Goal: Information Seeking & Learning: Learn about a topic

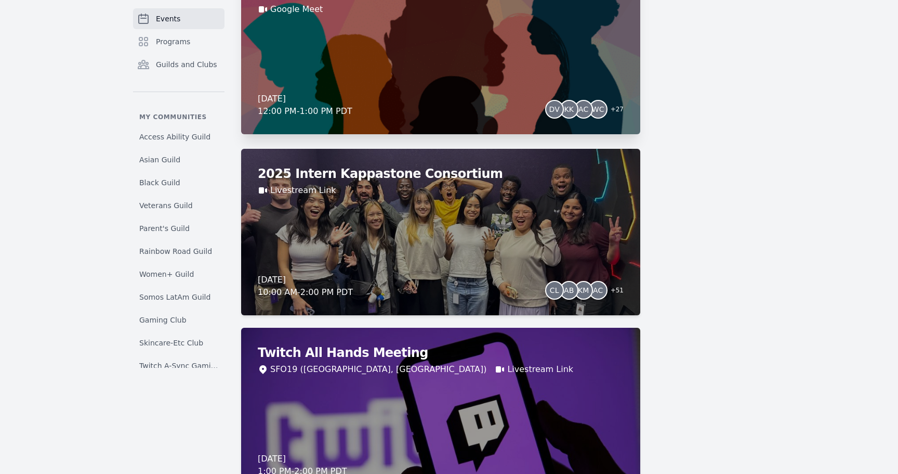
scroll to position [1574, 0]
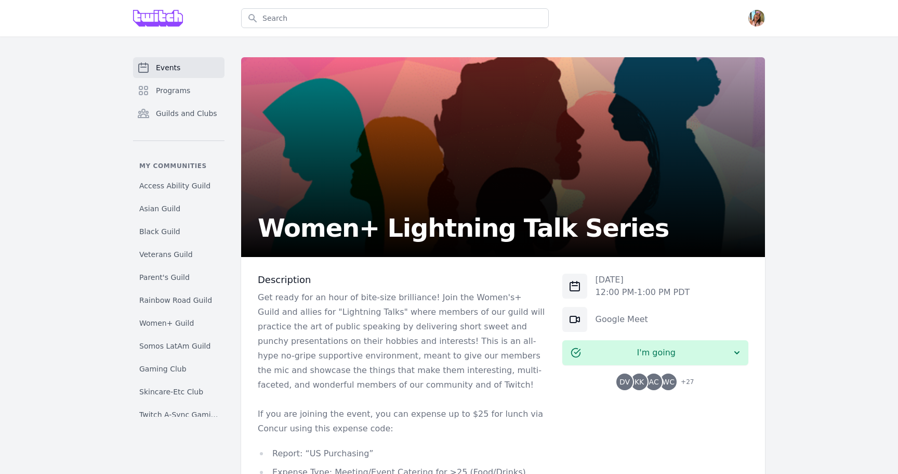
drag, startPoint x: 513, startPoint y: 127, endPoint x: 537, endPoint y: 142, distance: 28.7
click at [0, 0] on div "Search Open menu Open user menu Events Programs Guilds and Clubs My communities…" at bounding box center [449, 347] width 898 height 694
click at [451, 229] on h2 "Women+ Lightning Talk Series" at bounding box center [463, 227] width 411 height 25
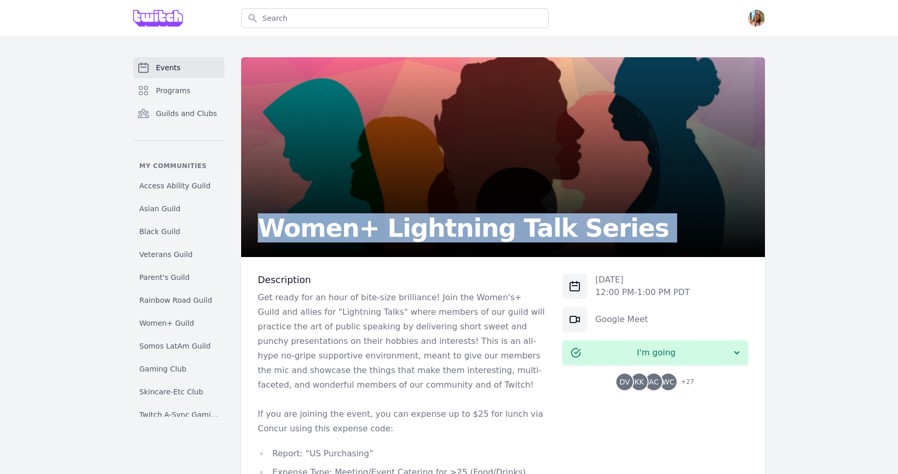
click at [451, 229] on h2 "Women+ Lightning Talk Series" at bounding box center [463, 227] width 411 height 25
copy h2 "Women+ Lightning Talk Series"
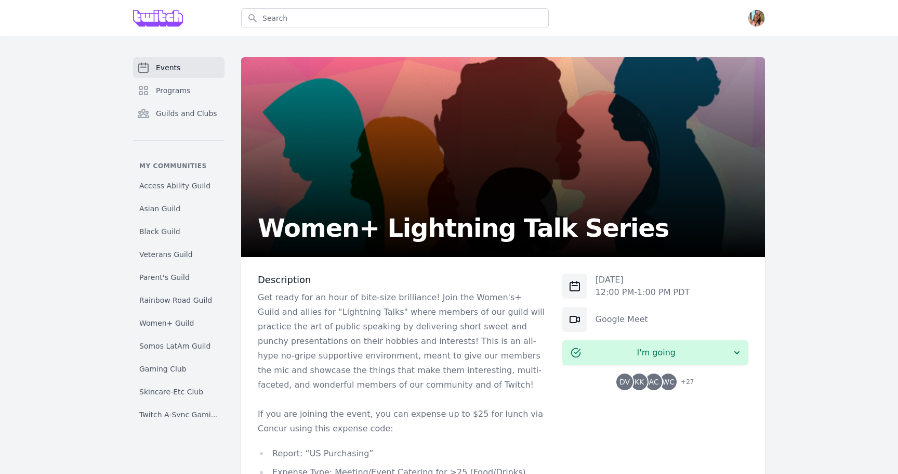
click at [602, 285] on p "Fri, Aug 22, 2025" at bounding box center [643, 279] width 95 height 12
click at [693, 291] on div "Fri, Aug 22, 2025 12:00 PM - 1:00 PM PDT" at bounding box center [656, 285] width 186 height 25
copy div "Fri, Aug 22, 2025 12:00 PM - 1:00 PM PDT"
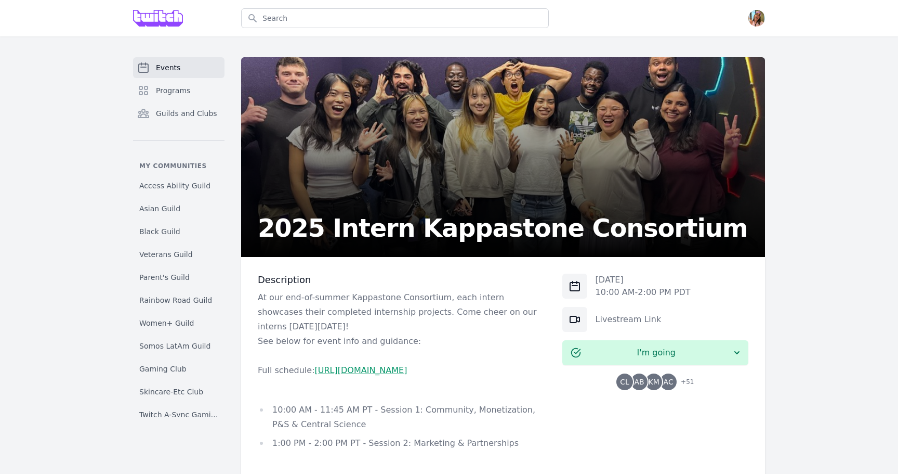
drag, startPoint x: 541, startPoint y: 117, endPoint x: 574, endPoint y: 5, distance: 116.6
click at [0, 0] on div "Search Open menu Open user menu Events Programs Guilds and Clubs My communities…" at bounding box center [449, 426] width 898 height 852
click at [530, 228] on h2 "2025 Intern Kappastone Consortium" at bounding box center [503, 227] width 490 height 25
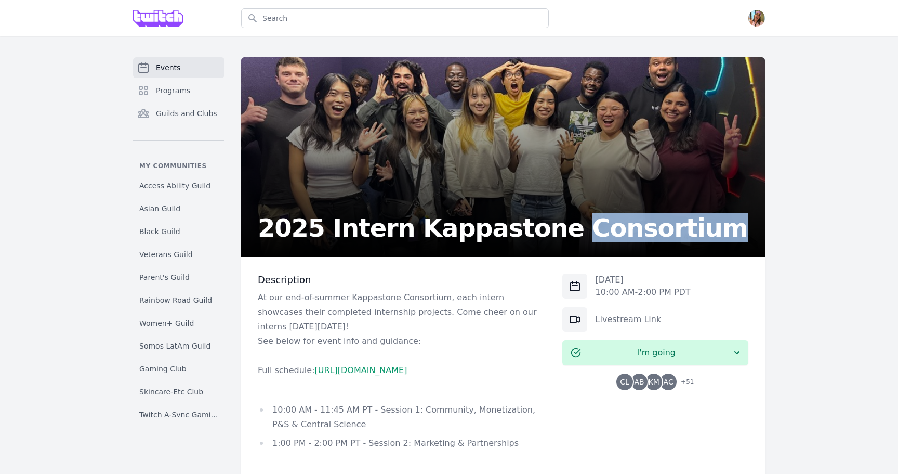
click at [530, 228] on h2 "2025 Intern Kappastone Consortium" at bounding box center [503, 227] width 490 height 25
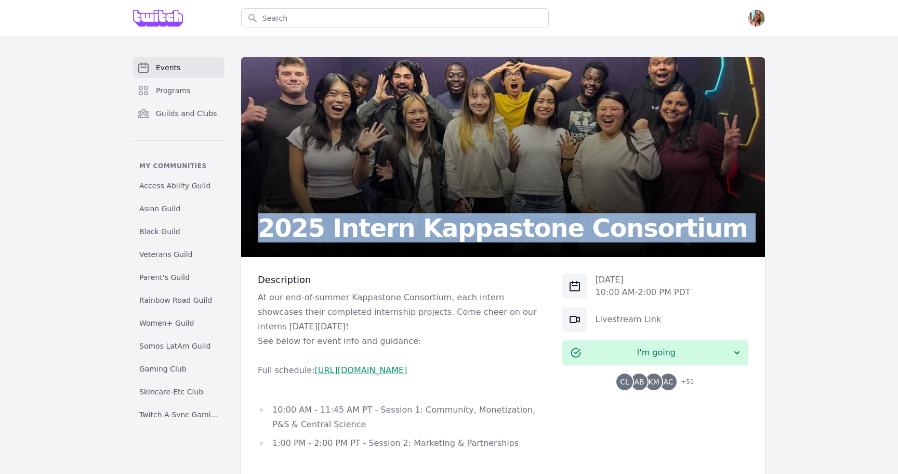
click at [530, 228] on h2 "2025 Intern Kappastone Consortium" at bounding box center [503, 227] width 490 height 25
copy h2 "2025 Intern Kappastone Consortium"
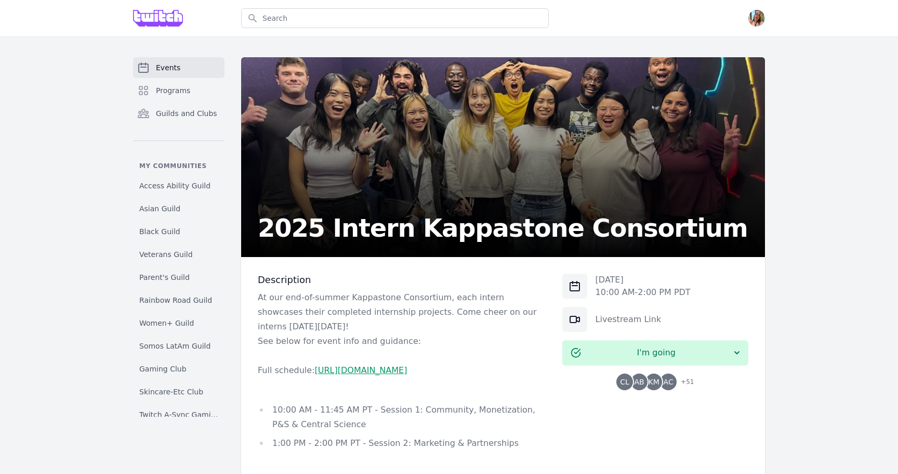
click at [617, 278] on p "[DATE]" at bounding box center [643, 279] width 95 height 12
click at [698, 285] on div "[DATE] 10:00 AM - 2:00 PM PDT" at bounding box center [656, 285] width 186 height 25
click at [697, 292] on div "[DATE] 10:00 AM - 2:00 PM PDT" at bounding box center [656, 285] width 186 height 25
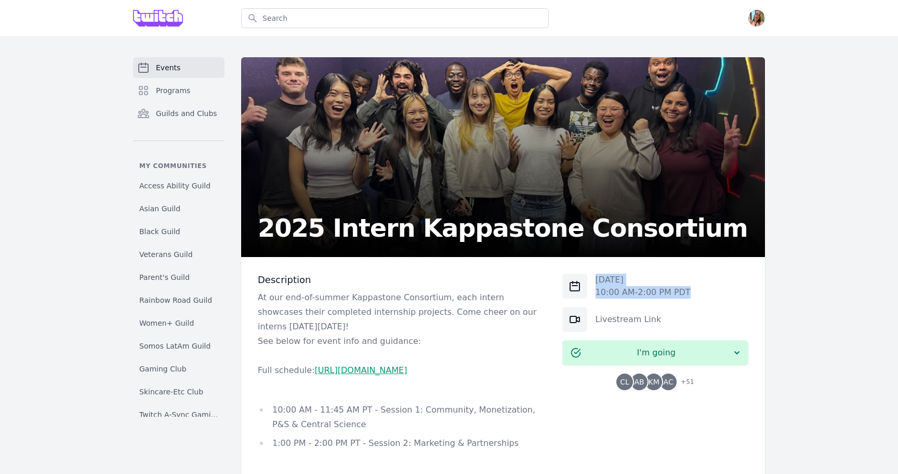
copy div "[DATE] 10:00 AM - 2:00 PM PDT"
